Goal: Task Accomplishment & Management: Use online tool/utility

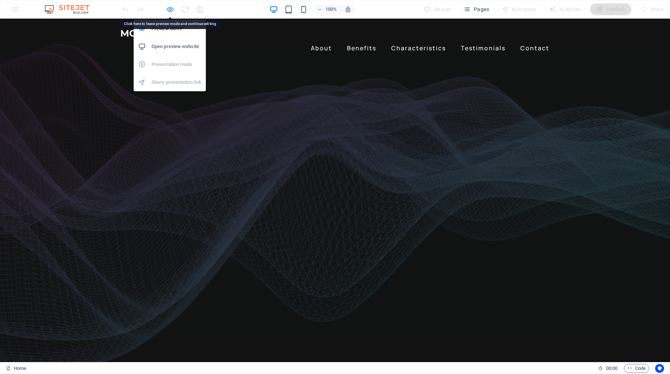
click at [171, 9] on icon "button" at bounding box center [170, 9] width 9 height 9
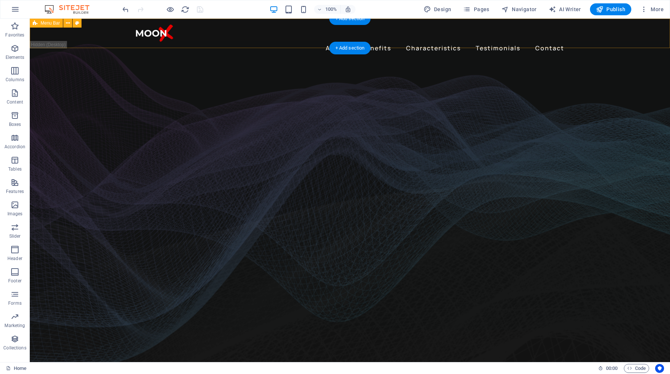
click at [52, 45] on div "About Benefits Characteristics Testimonials Contact Menu" at bounding box center [350, 39] width 640 height 41
select select "header"
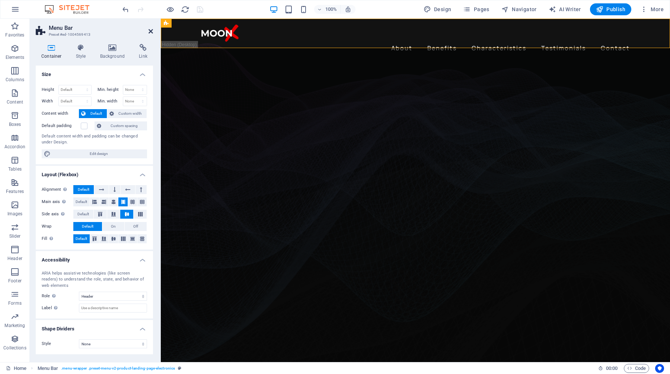
click at [150, 30] on icon at bounding box center [150, 31] width 4 height 6
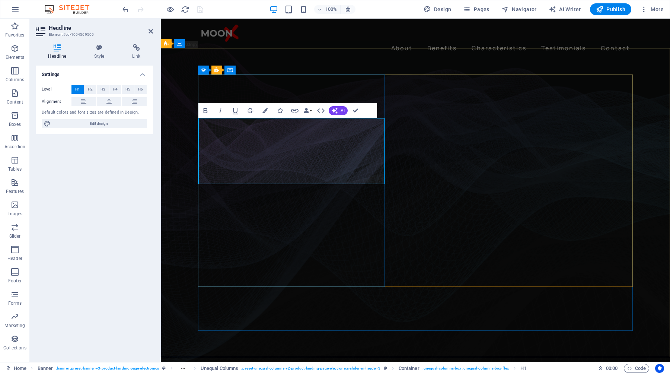
drag, startPoint x: 373, startPoint y: 138, endPoint x: 205, endPoint y: 140, distance: 167.5
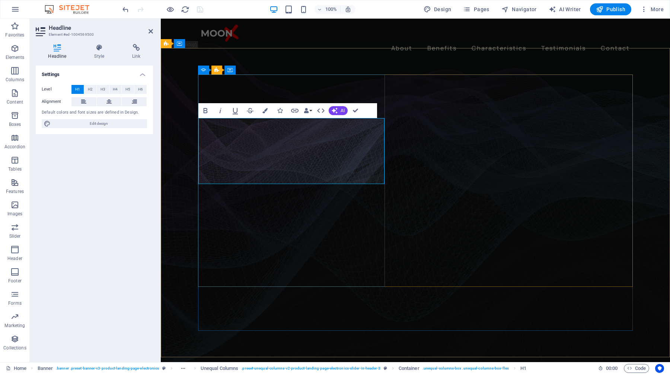
drag, startPoint x: 361, startPoint y: 169, endPoint x: 204, endPoint y: 170, distance: 157.4
select select "%"
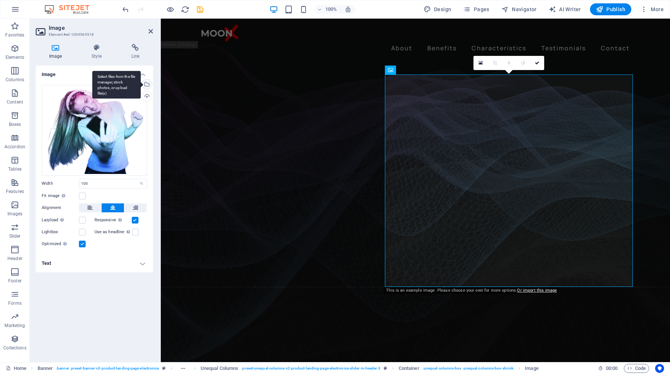
click at [147, 83] on div "Select files from the file manager, stock photos, or upload file(s)" at bounding box center [146, 84] width 11 height 11
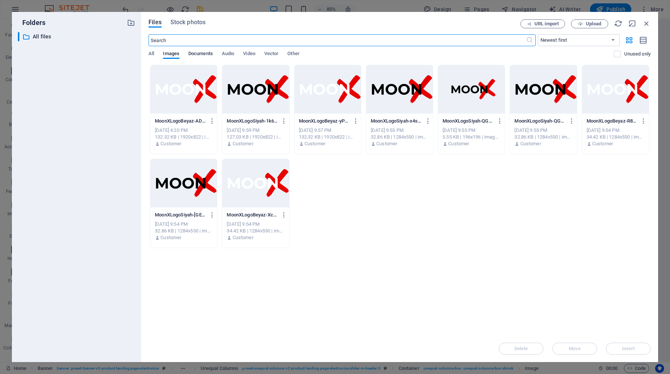
click at [199, 56] on span "Documents" at bounding box center [200, 54] width 25 height 10
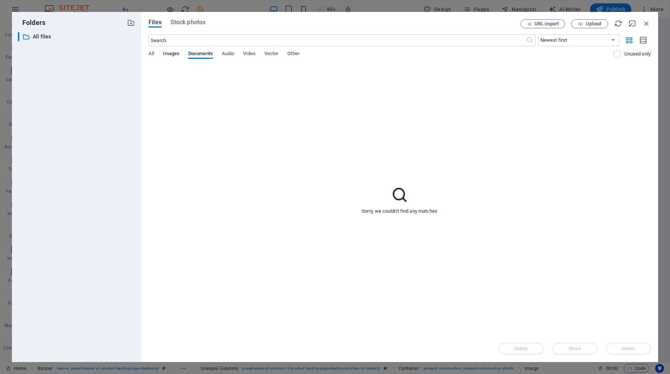
click at [170, 55] on span "Images" at bounding box center [171, 54] width 16 height 10
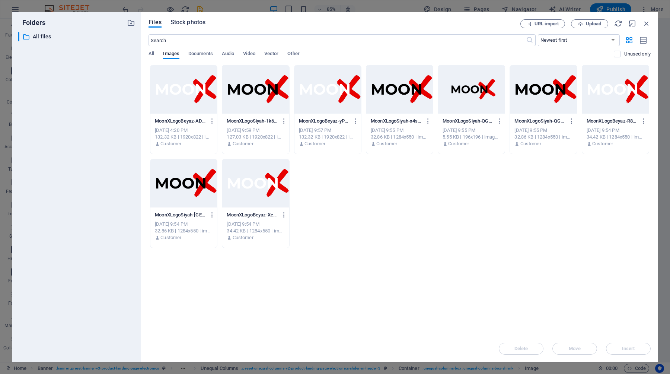
click at [186, 26] on button "Stock photos" at bounding box center [187, 23] width 35 height 8
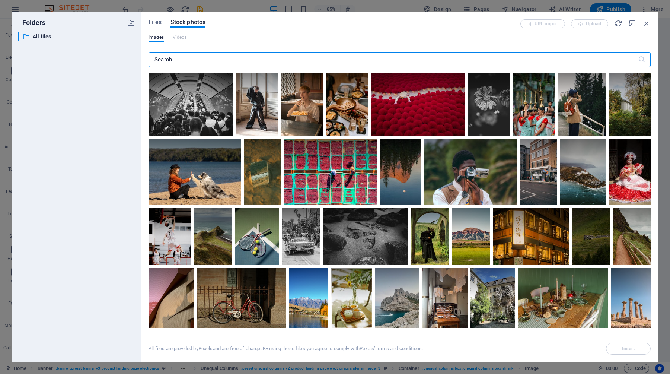
click at [179, 60] on input "text" at bounding box center [392, 59] width 489 height 15
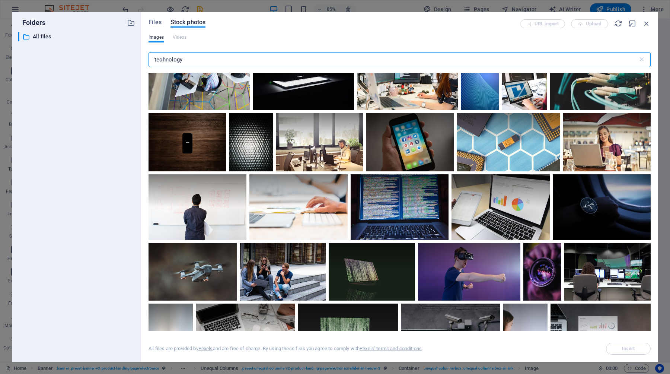
scroll to position [862, 0]
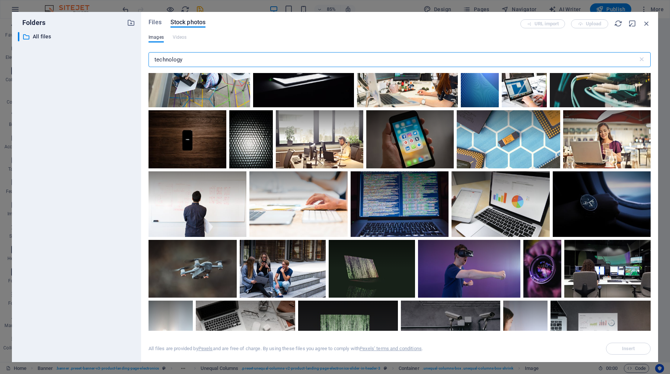
click at [153, 61] on input "technology" at bounding box center [392, 59] width 489 height 15
type input "medical technology"
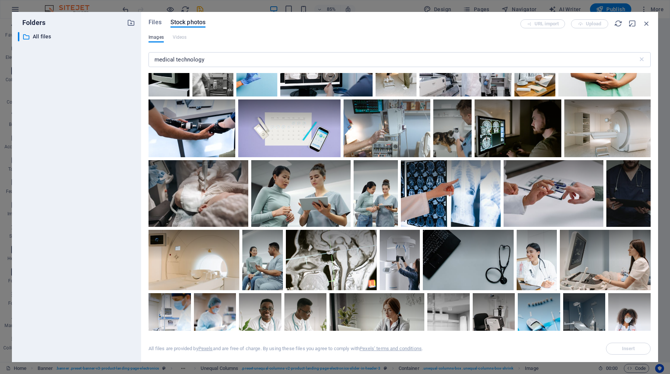
scroll to position [708, 0]
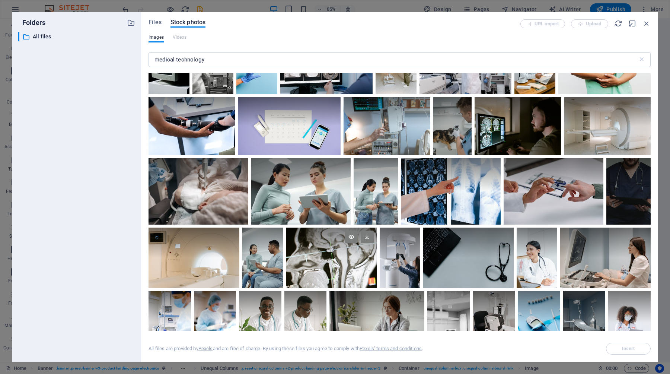
click at [313, 247] on div at bounding box center [331, 242] width 91 height 30
click at [626, 349] on span "Insert" at bounding box center [628, 348] width 13 height 4
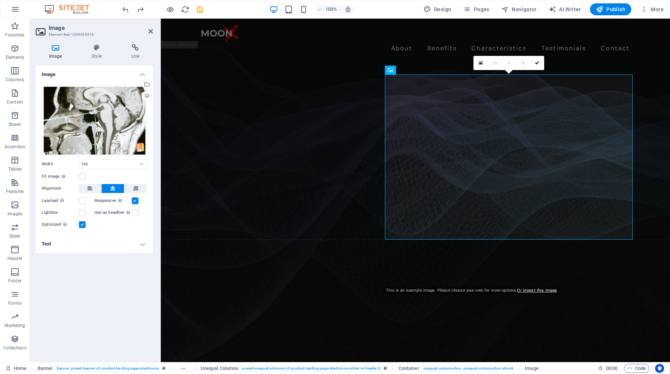
click at [646, 175] on figure at bounding box center [415, 209] width 509 height 323
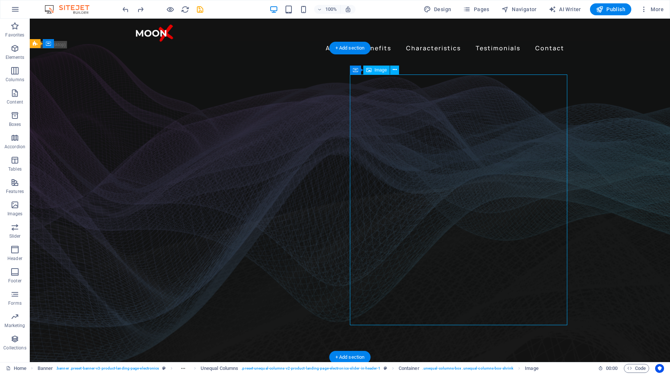
select select "px"
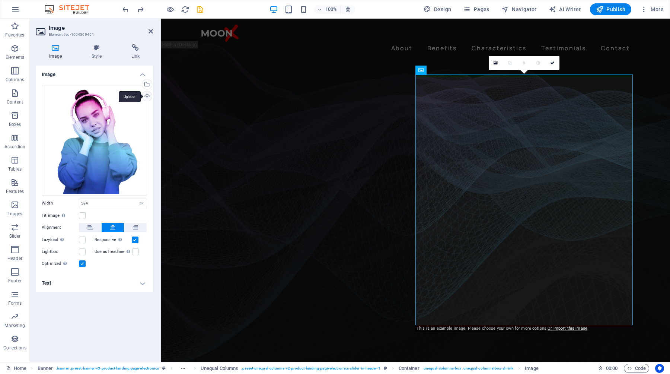
click at [145, 98] on div "Upload" at bounding box center [146, 96] width 11 height 11
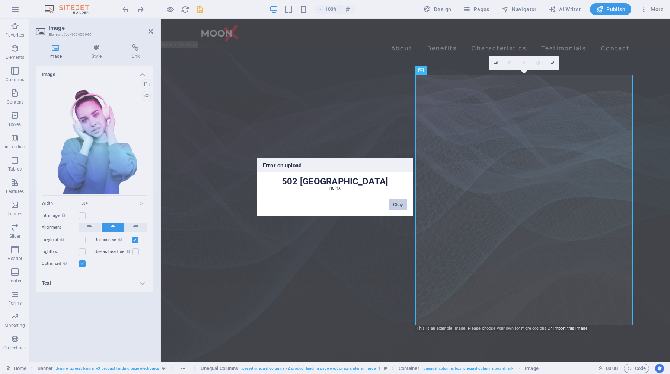
click at [400, 205] on button "Okay" at bounding box center [397, 204] width 19 height 11
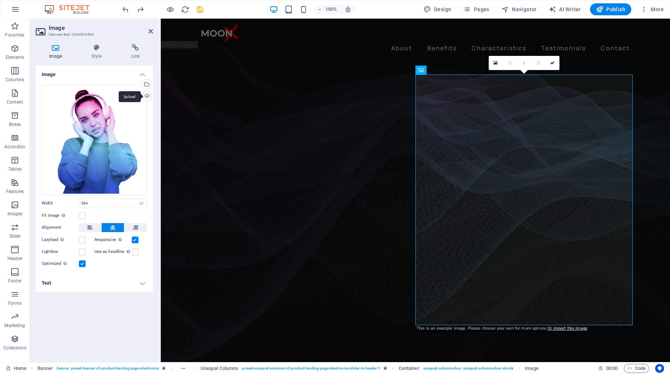
click at [145, 96] on div "Upload" at bounding box center [146, 96] width 11 height 11
click at [147, 96] on div "Upload" at bounding box center [146, 96] width 11 height 11
click at [145, 96] on div "Upload" at bounding box center [146, 96] width 11 height 11
click at [470, 343] on figure at bounding box center [415, 209] width 509 height 323
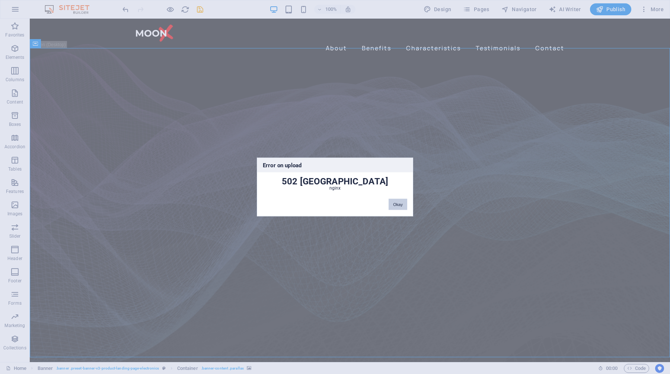
click at [400, 205] on button "Okay" at bounding box center [397, 204] width 19 height 11
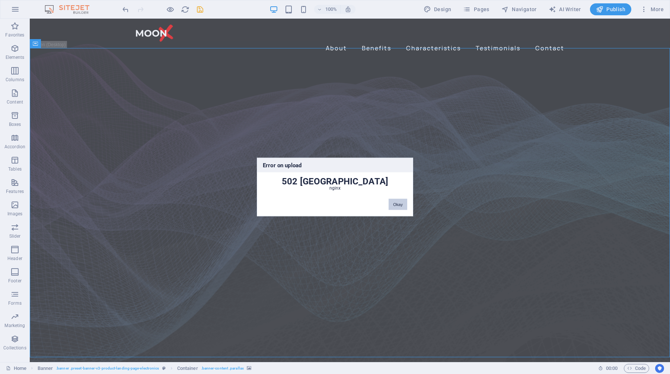
click at [403, 203] on button "Okay" at bounding box center [397, 204] width 19 height 11
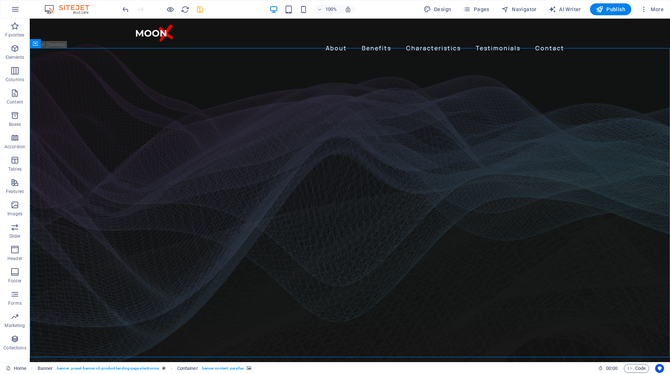
click at [202, 10] on icon "save" at bounding box center [200, 9] width 9 height 9
checkbox input "false"
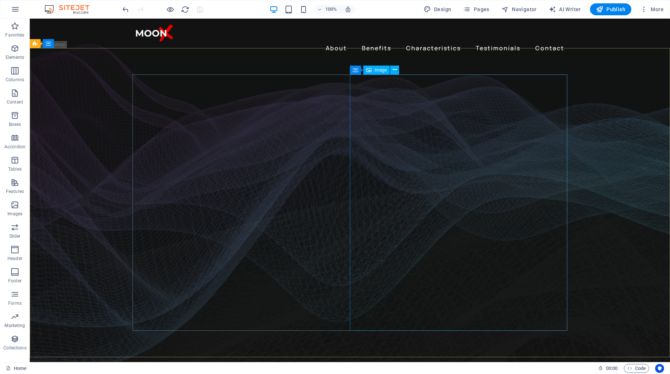
click at [384, 72] on span "Image" at bounding box center [380, 70] width 12 height 4
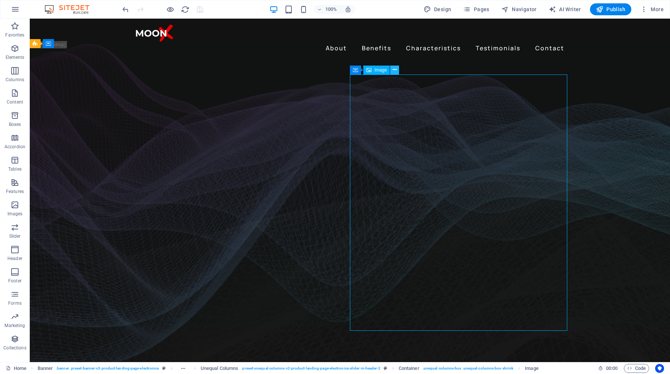
click at [394, 71] on icon at bounding box center [395, 70] width 4 height 8
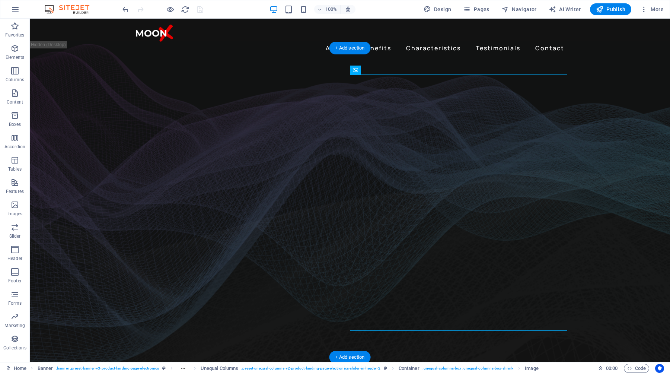
click at [599, 235] on figure at bounding box center [350, 209] width 640 height 323
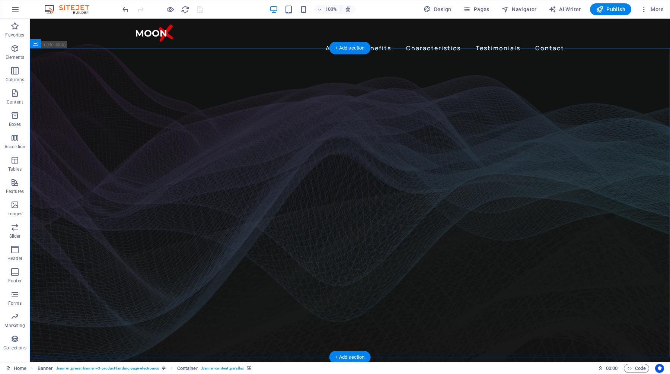
click at [93, 115] on figure at bounding box center [350, 209] width 640 height 323
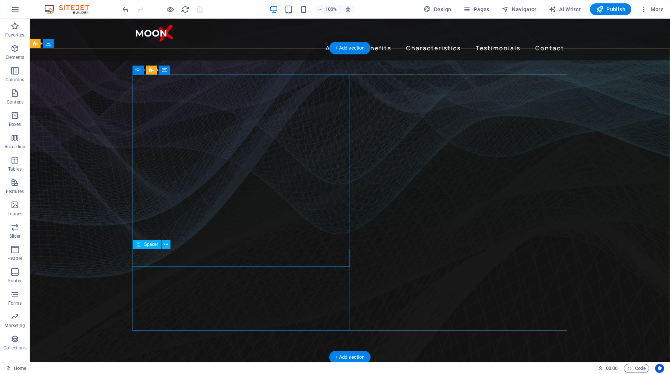
scroll to position [0, 0]
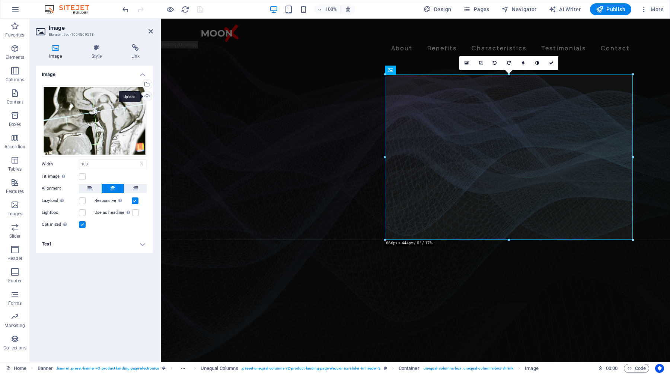
click at [149, 98] on div "Upload" at bounding box center [146, 96] width 11 height 11
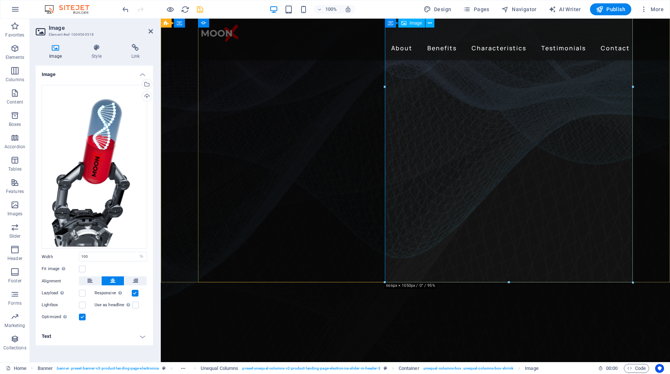
scroll to position [160, 0]
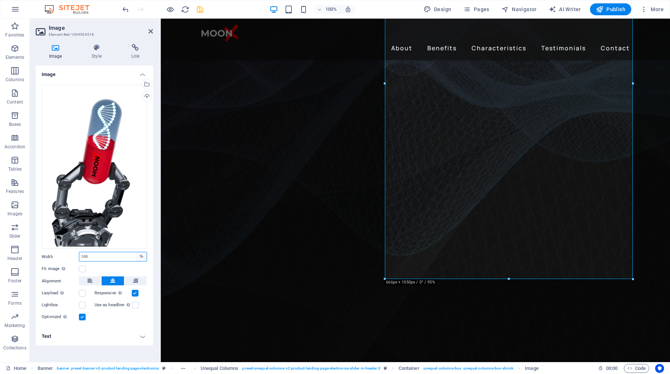
click at [141, 257] on select "Default auto px rem % em vh vw" at bounding box center [141, 256] width 10 height 9
select select "px"
click at [136, 252] on select "Default auto px rem % em vh vw" at bounding box center [141, 256] width 10 height 9
click at [96, 257] on input "100" at bounding box center [112, 256] width 67 height 9
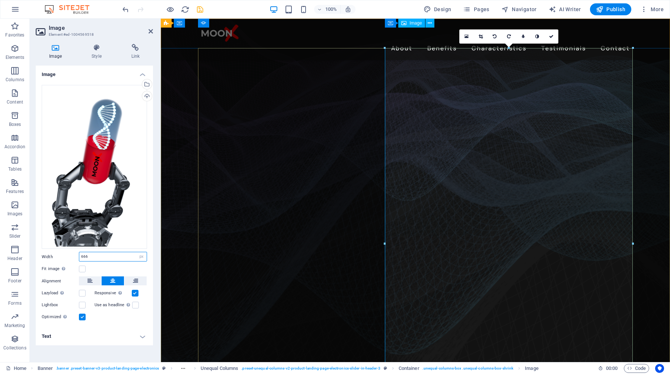
scroll to position [0, 0]
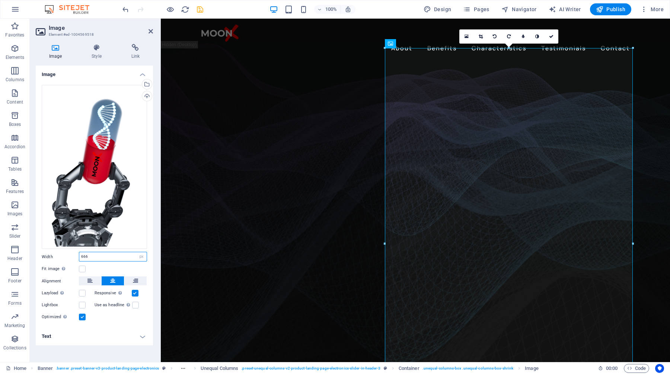
drag, startPoint x: 107, startPoint y: 256, endPoint x: 76, endPoint y: 255, distance: 30.9
click at [76, 255] on div "Width 100 Default auto px rem % em vh vw" at bounding box center [94, 257] width 105 height 10
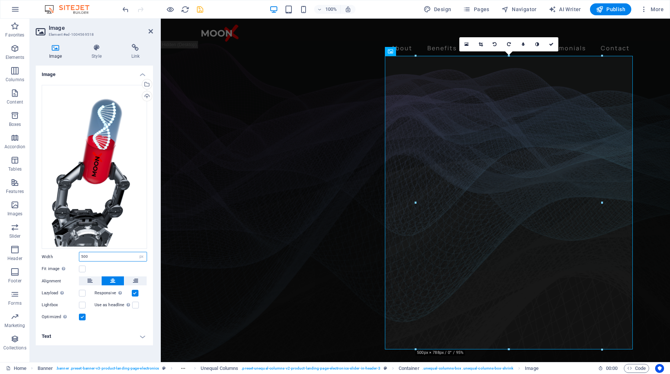
type input "500"
click at [128, 265] on div "Fit image Automatically fit image to a fixed width and height" at bounding box center [94, 268] width 105 height 9
click at [655, 121] on figure at bounding box center [415, 209] width 509 height 323
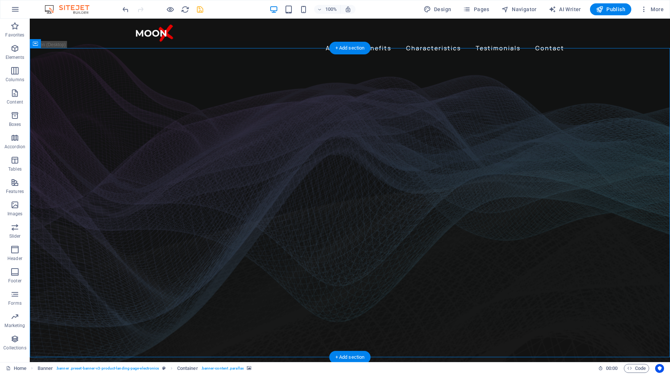
click at [90, 132] on figure at bounding box center [350, 209] width 640 height 323
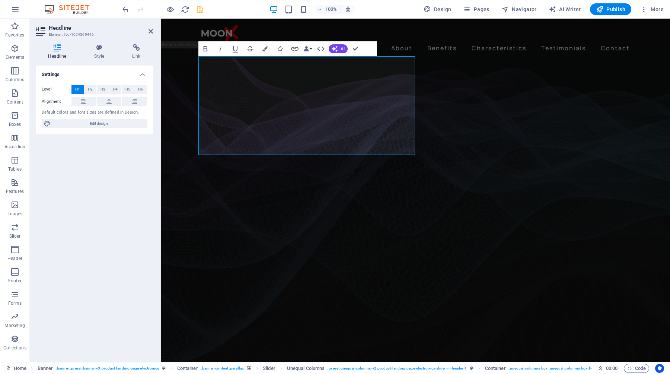
click at [181, 104] on figure at bounding box center [415, 209] width 509 height 323
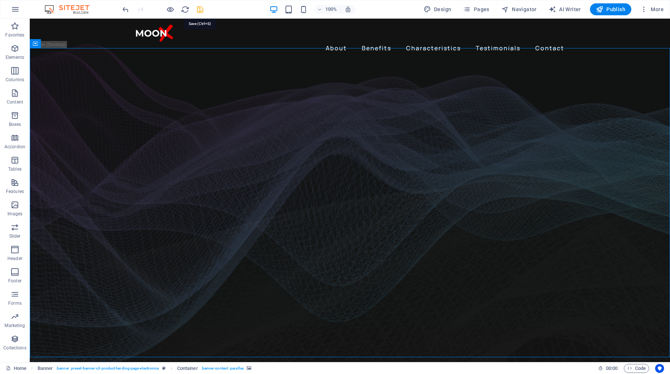
click at [200, 9] on icon "save" at bounding box center [200, 9] width 9 height 9
checkbox input "false"
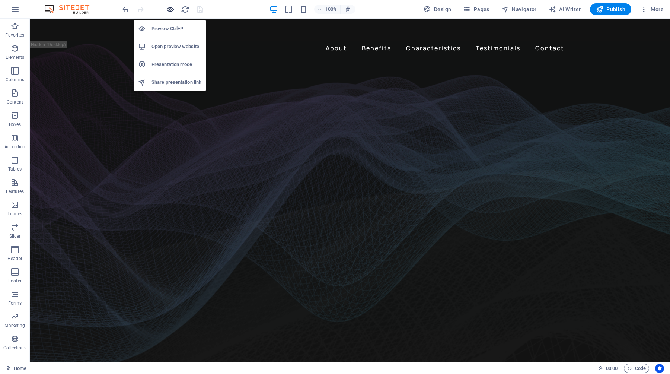
click at [169, 10] on icon "button" at bounding box center [170, 9] width 9 height 9
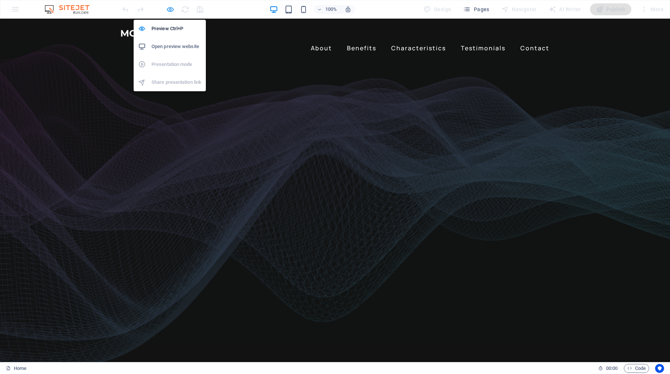
click at [170, 8] on icon "button" at bounding box center [170, 9] width 9 height 9
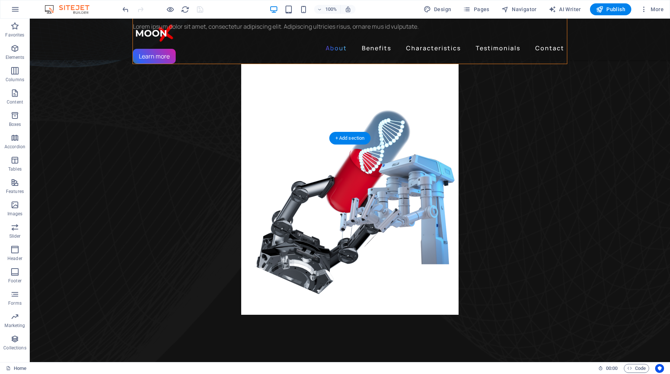
scroll to position [426, 0]
